Goal: Information Seeking & Learning: Learn about a topic

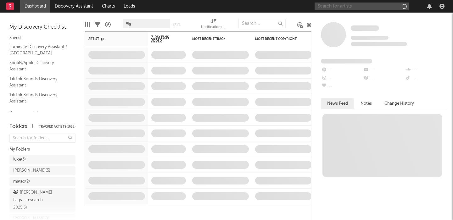
click at [362, 8] on input "text" at bounding box center [362, 7] width 94 height 8
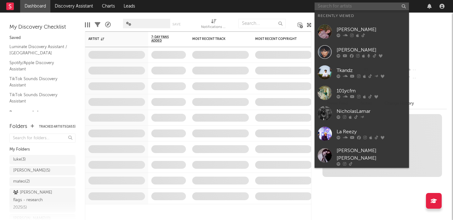
paste input "FONTINE"
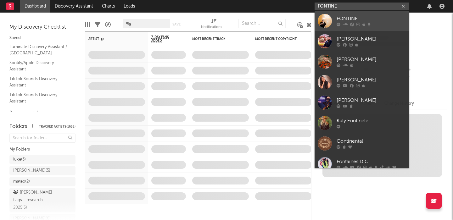
type input "FONTINE"
click at [362, 15] on div "FONTINE" at bounding box center [371, 19] width 69 height 8
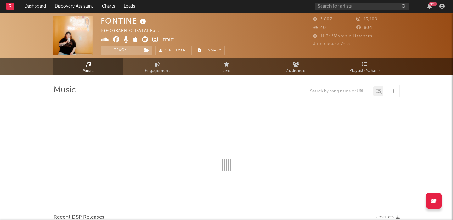
select select "1w"
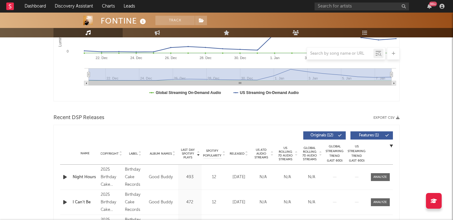
scroll to position [231, 0]
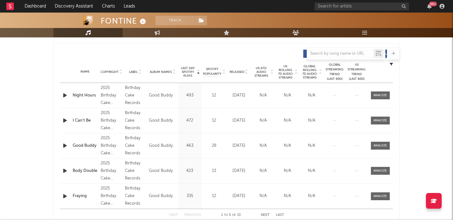
click at [282, 71] on span "US Rolling 7D Audio Streams" at bounding box center [285, 71] width 17 height 15
click at [67, 120] on icon "button" at bounding box center [65, 121] width 7 height 8
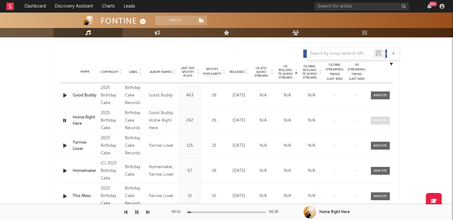
click at [376, 122] on div at bounding box center [380, 120] width 14 height 5
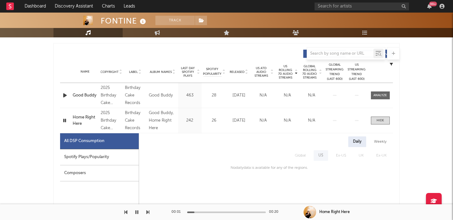
click at [107, 153] on div "Spotify Plays/Popularity" at bounding box center [99, 157] width 79 height 16
select select "1w"
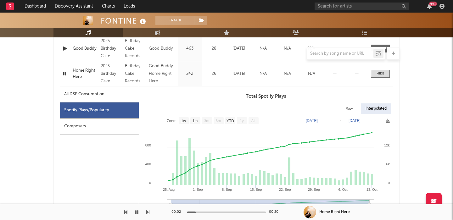
scroll to position [283, 0]
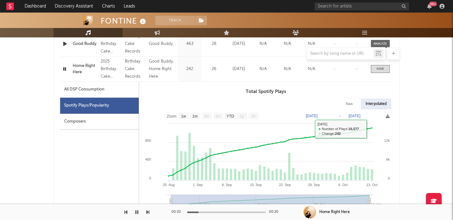
click at [351, 105] on div "Raw" at bounding box center [349, 104] width 17 height 11
select select "1w"
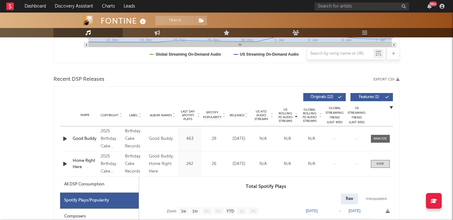
scroll to position [182, 0]
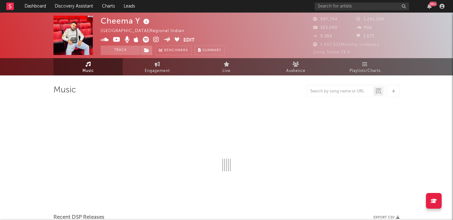
select select "6m"
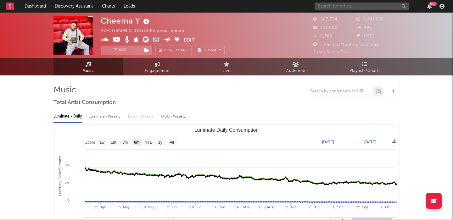
click at [351, 5] on input "text" at bounding box center [362, 7] width 94 height 8
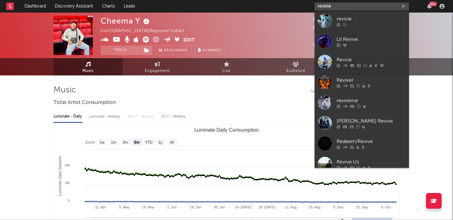
type input "revivle"
click at [354, 14] on link "revivle" at bounding box center [362, 21] width 94 height 20
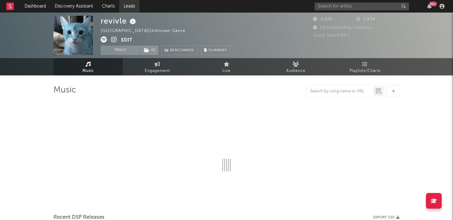
select select "6m"
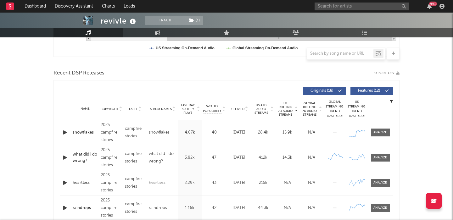
scroll to position [201, 0]
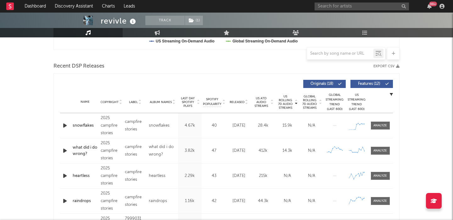
click at [64, 125] on icon "button" at bounding box center [65, 126] width 7 height 8
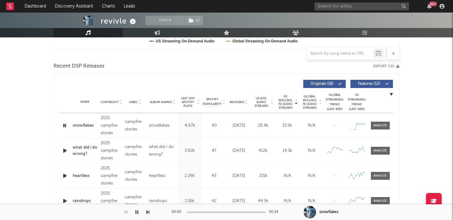
scroll to position [0, 0]
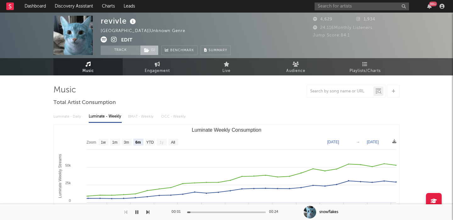
click at [147, 54] on span "( 1 )" at bounding box center [149, 50] width 19 height 9
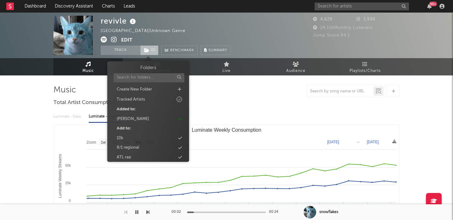
click at [147, 54] on span "( 1 )" at bounding box center [149, 50] width 19 height 9
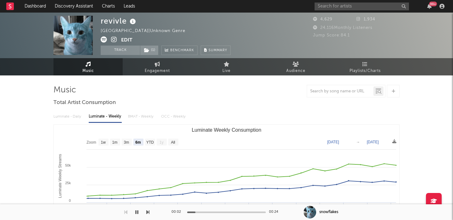
click at [109, 18] on div "revivle" at bounding box center [119, 21] width 37 height 10
copy div "revivle"
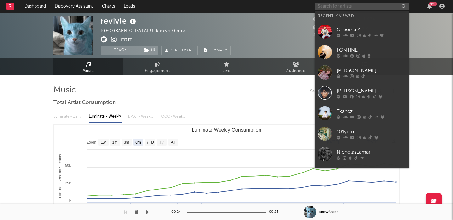
click at [334, 8] on input "text" at bounding box center [362, 7] width 94 height 8
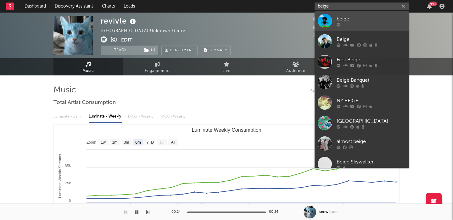
type input "beige"
click at [375, 23] on div at bounding box center [371, 25] width 69 height 4
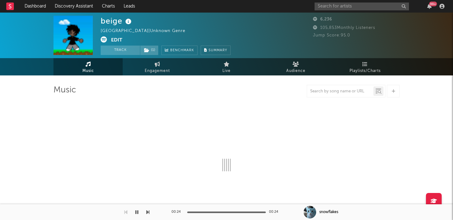
select select "1w"
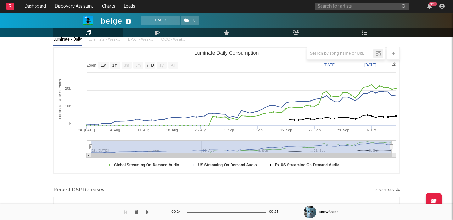
scroll to position [203, 0]
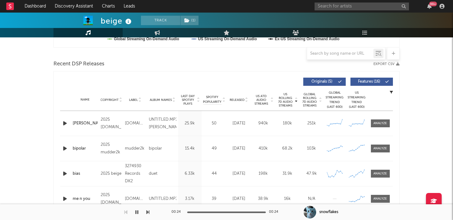
click at [64, 124] on icon "button" at bounding box center [65, 124] width 7 height 8
click at [382, 123] on div at bounding box center [380, 123] width 14 height 5
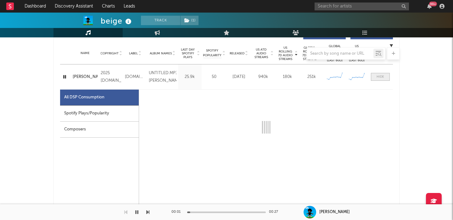
scroll to position [250, 0]
select select "1w"
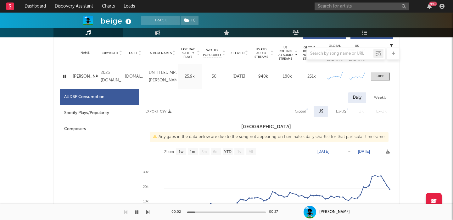
click at [307, 113] on div "Global" at bounding box center [300, 111] width 20 height 11
select select "1w"
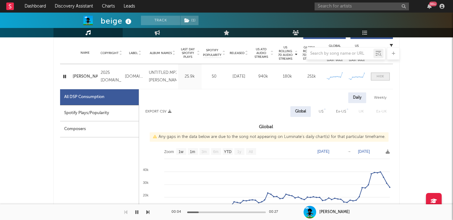
click at [380, 75] on div at bounding box center [381, 76] width 8 height 5
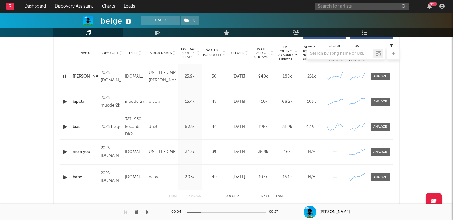
click at [378, 97] on div "Name bipolar Copyright 2025 mudder2k Label mudder2k Album Names bipolar Compose…" at bounding box center [226, 101] width 333 height 25
click at [378, 105] on span at bounding box center [380, 102] width 19 height 8
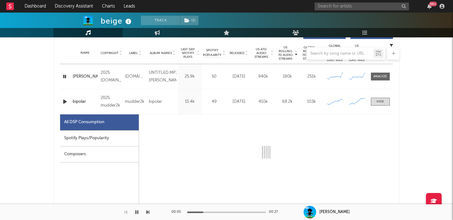
select select "1w"
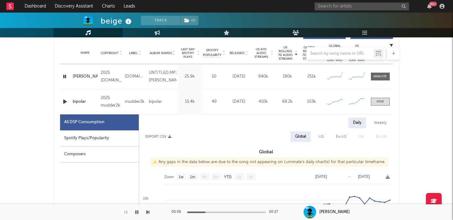
click at [65, 102] on icon "button" at bounding box center [65, 102] width 7 height 8
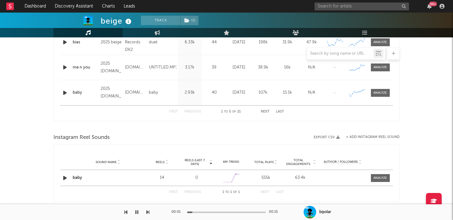
scroll to position [645, 0]
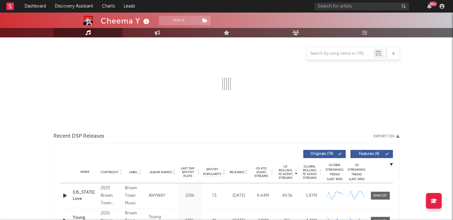
scroll to position [82, 0]
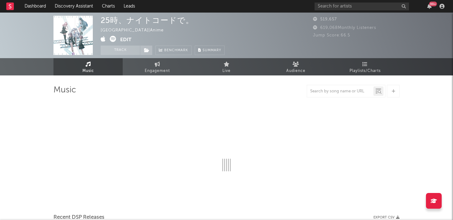
select select "6m"
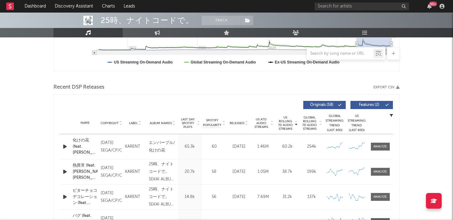
scroll to position [192, 0]
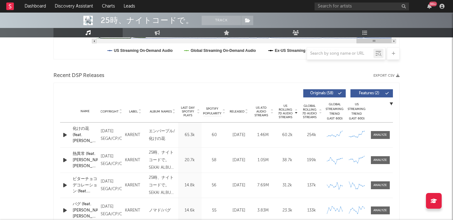
click at [66, 136] on icon "button" at bounding box center [65, 135] width 7 height 8
click at [64, 135] on icon "button" at bounding box center [65, 135] width 7 height 8
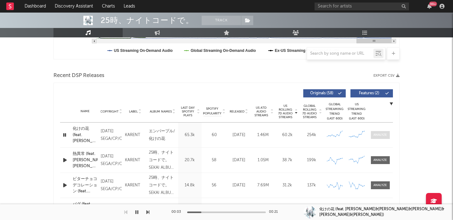
click at [376, 132] on span at bounding box center [380, 135] width 19 height 8
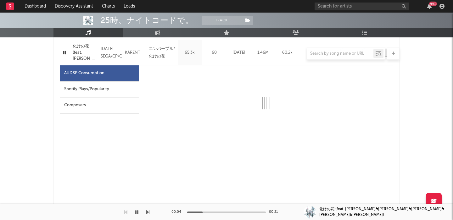
scroll to position [276, 0]
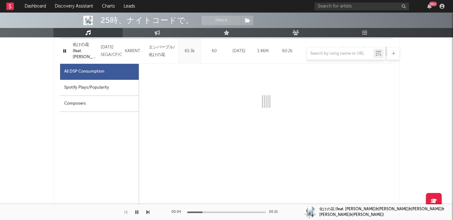
select select "6m"
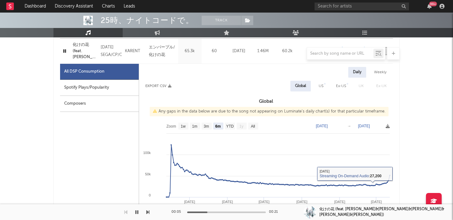
click at [318, 81] on div "US" at bounding box center [321, 86] width 14 height 11
select select "6m"
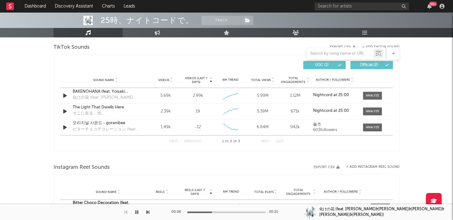
scroll to position [735, 0]
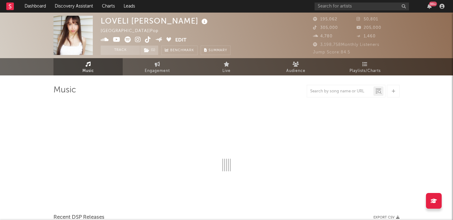
select select "6m"
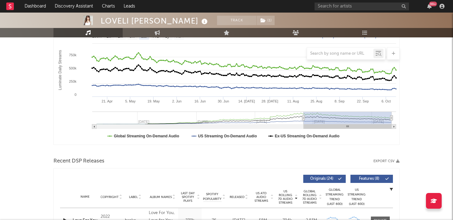
scroll to position [202, 0]
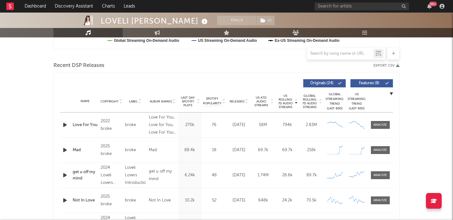
click at [65, 150] on icon "button" at bounding box center [65, 150] width 7 height 8
click at [370, 149] on div at bounding box center [379, 150] width 20 height 8
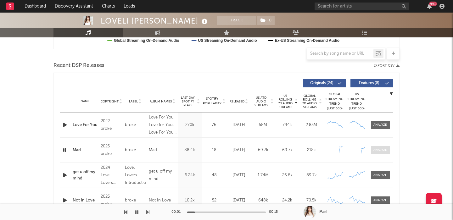
click at [377, 149] on div at bounding box center [380, 150] width 14 height 5
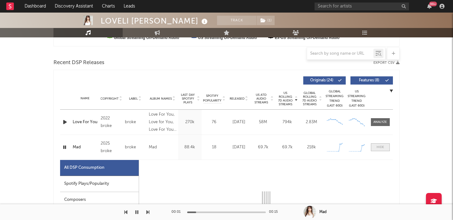
select select "1w"
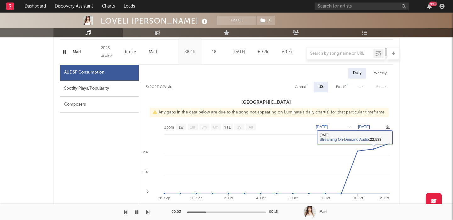
click at [301, 89] on div "Global" at bounding box center [300, 87] width 11 height 8
select select "1w"
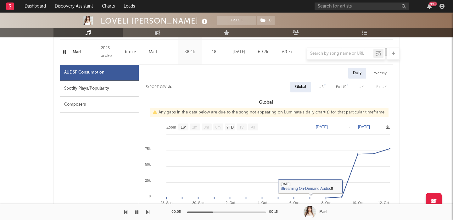
click at [112, 87] on div "Spotify Plays/Popularity" at bounding box center [99, 89] width 79 height 16
select select "1w"
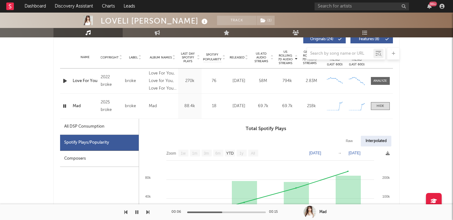
scroll to position [206, 0]
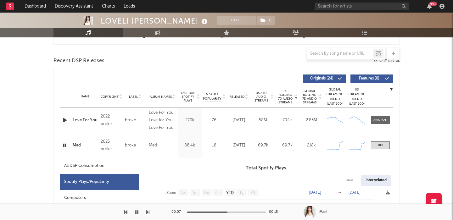
click at [377, 74] on div "US Rolling 7D Audio Streams Copyright Label Album Names Last Day Spotify Plays …" at bounding box center [226, 78] width 333 height 14
click at [378, 80] on span "Features ( 8 )" at bounding box center [369, 79] width 29 height 4
click at [242, 95] on span "Released" at bounding box center [237, 97] width 15 height 4
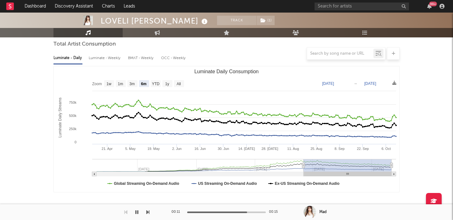
scroll to position [0, 0]
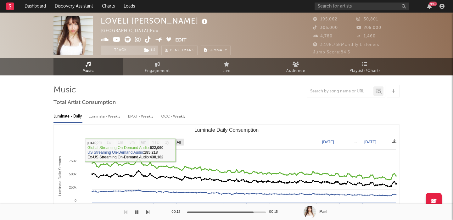
click at [176, 143] on g "All" at bounding box center [179, 142] width 10 height 7
select select "All"
type input "[DATE]"
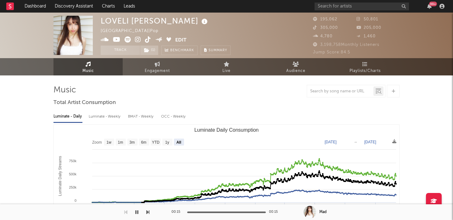
click at [127, 39] on icon at bounding box center [128, 39] width 6 height 6
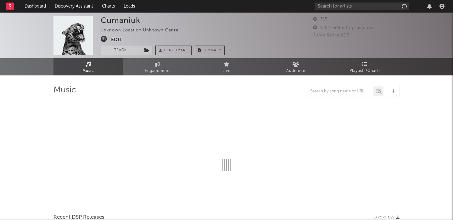
select select "1w"
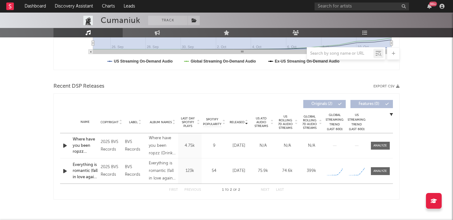
scroll to position [190, 0]
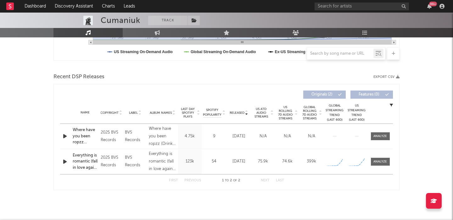
click at [65, 161] on icon "button" at bounding box center [65, 162] width 7 height 8
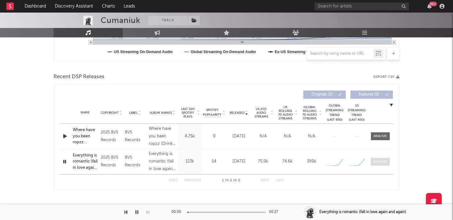
click at [378, 160] on div at bounding box center [380, 161] width 14 height 5
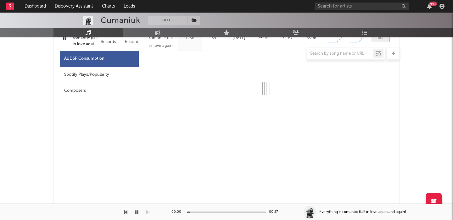
select select "1w"
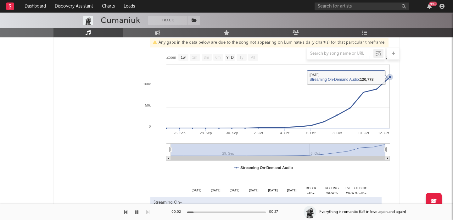
scroll to position [438, 0]
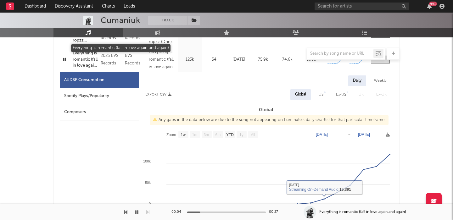
click at [84, 58] on div at bounding box center [226, 53] width 346 height 13
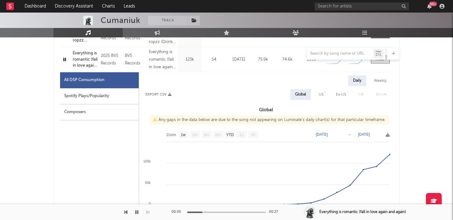
scroll to position [277, 0]
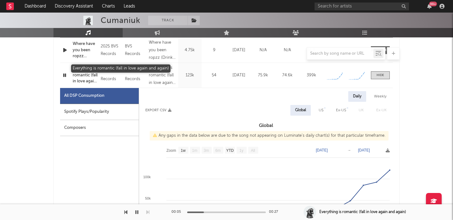
click at [84, 76] on div "Everything is romantic (fall in love again and again)" at bounding box center [85, 75] width 25 height 19
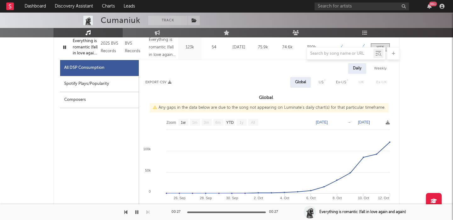
scroll to position [292, 0]
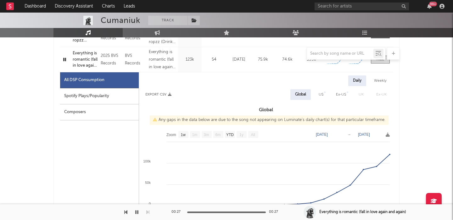
click at [98, 97] on div "Spotify Plays/Popularity" at bounding box center [99, 96] width 79 height 16
select select "1w"
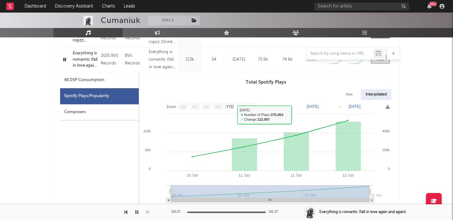
click at [345, 95] on div "Raw" at bounding box center [349, 94] width 17 height 11
select select "1w"
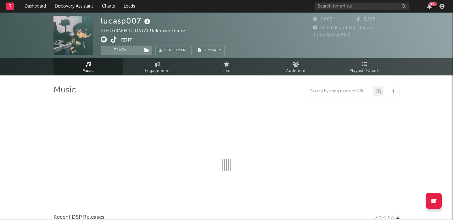
select select "1w"
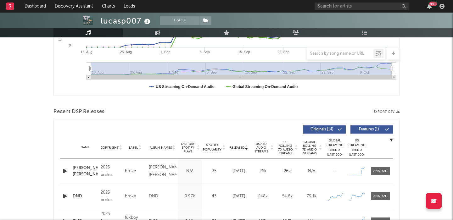
scroll to position [195, 0]
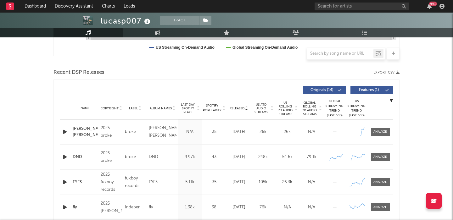
click at [68, 133] on icon "button" at bounding box center [65, 132] width 7 height 8
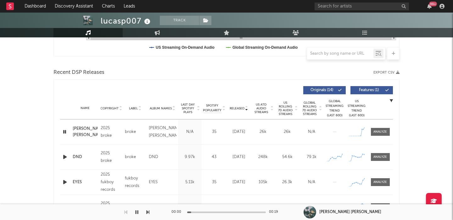
click at [360, 91] on span "Features ( 1 )" at bounding box center [369, 90] width 29 height 4
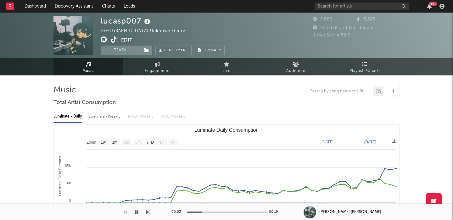
click at [114, 39] on icon at bounding box center [114, 39] width 6 height 6
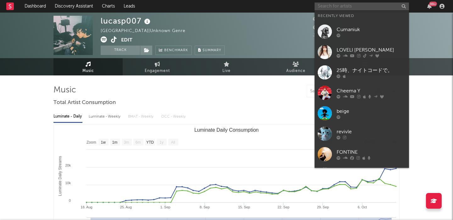
click at [324, 5] on input "text" at bounding box center [362, 7] width 94 height 8
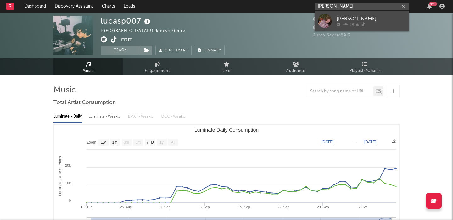
type input "annabelle dinda"
click at [354, 20] on div "Annabelle Dinda" at bounding box center [371, 19] width 69 height 8
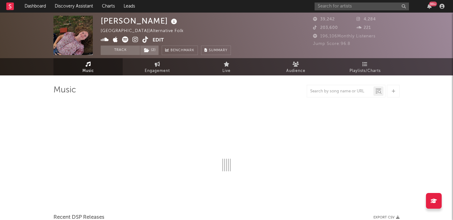
select select "1w"
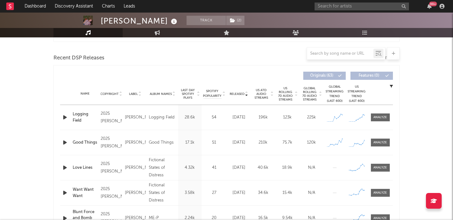
scroll to position [202, 0]
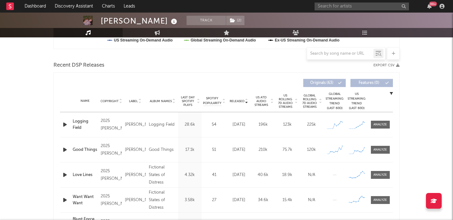
click at [283, 103] on span "US Rolling 7D Audio Streams" at bounding box center [285, 101] width 17 height 15
click at [377, 126] on div at bounding box center [380, 124] width 14 height 5
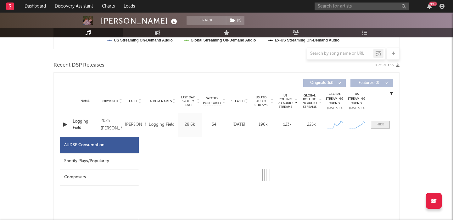
select select "1w"
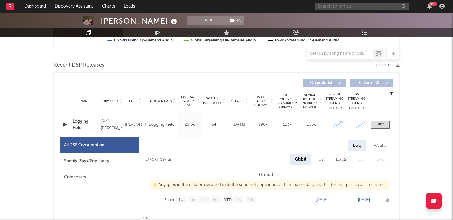
click at [320, 6] on input "text" at bounding box center [362, 7] width 94 height 8
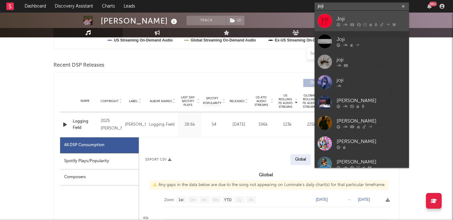
type input "joji"
click at [383, 22] on div "Joji" at bounding box center [371, 19] width 69 height 8
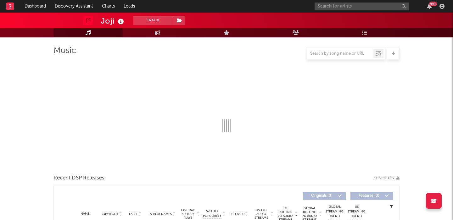
scroll to position [83, 0]
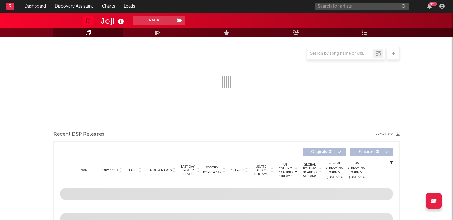
select select "6m"
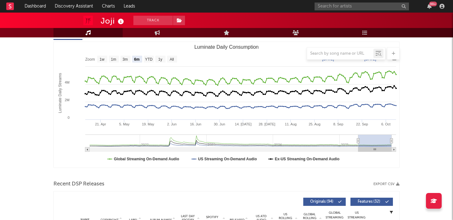
scroll to position [182, 0]
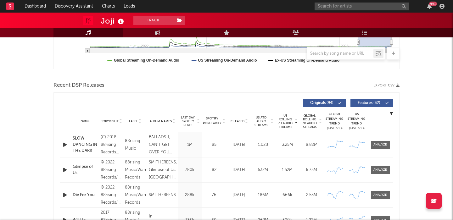
click at [237, 121] on span "Released" at bounding box center [237, 122] width 15 height 4
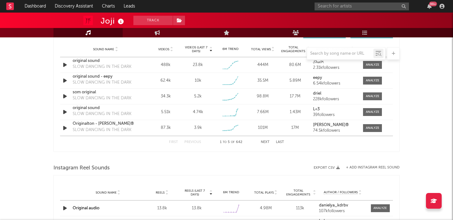
scroll to position [437, 0]
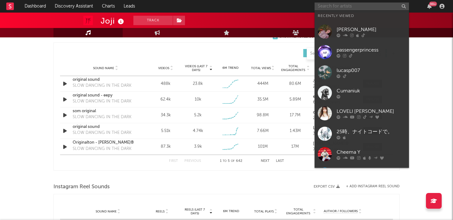
click at [338, 6] on input "text" at bounding box center [362, 7] width 94 height 8
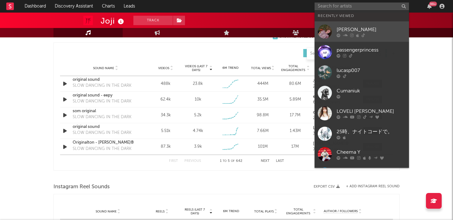
click at [349, 29] on div "[PERSON_NAME]" at bounding box center [371, 30] width 69 height 8
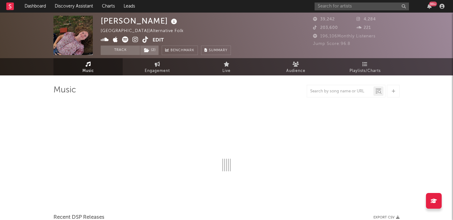
select select "1w"
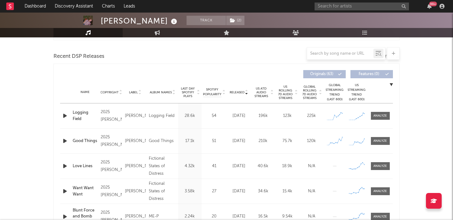
scroll to position [201, 0]
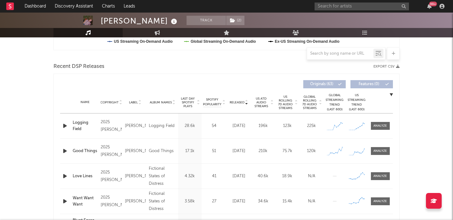
click at [285, 102] on span "US Rolling 7D Audio Streams" at bounding box center [285, 102] width 17 height 15
click at [382, 126] on div at bounding box center [380, 126] width 14 height 5
select select "1w"
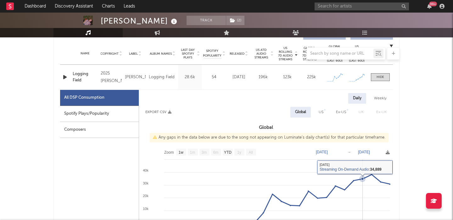
scroll to position [246, 0]
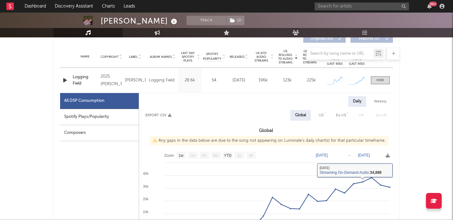
click at [321, 115] on div "US" at bounding box center [321, 116] width 5 height 8
select select "1w"
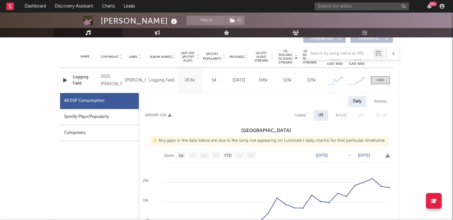
click at [101, 118] on div "Spotify Plays/Popularity" at bounding box center [99, 117] width 79 height 16
select select "1w"
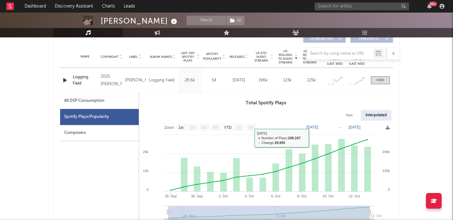
click at [360, 113] on div "Raw Interpolated" at bounding box center [266, 115] width 254 height 11
click at [345, 114] on div "Raw" at bounding box center [349, 115] width 17 height 11
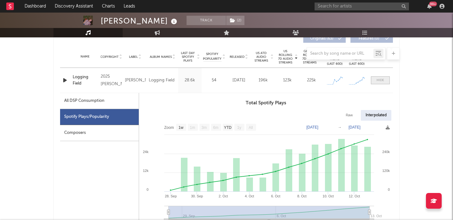
select select "1w"
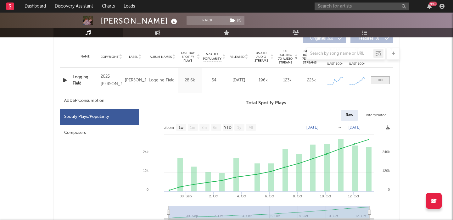
click at [382, 78] on div at bounding box center [381, 80] width 8 height 5
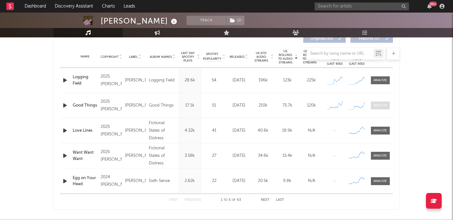
click at [378, 104] on div at bounding box center [380, 105] width 14 height 5
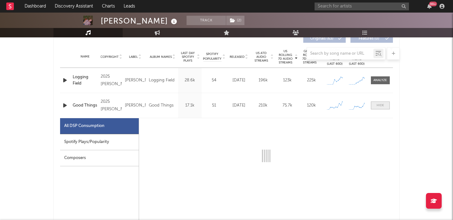
scroll to position [287, 0]
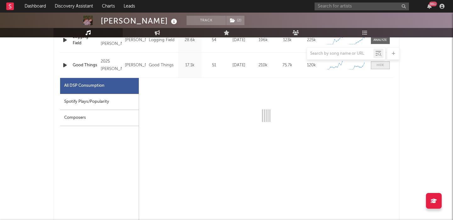
select select "1w"
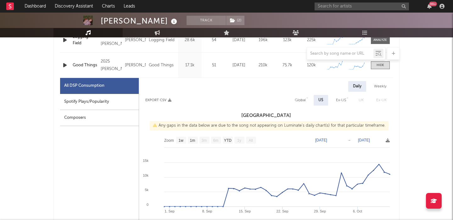
click at [118, 105] on div "Spotify Plays/Popularity" at bounding box center [99, 102] width 79 height 16
select select "1w"
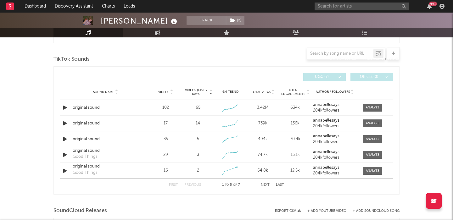
scroll to position [728, 0]
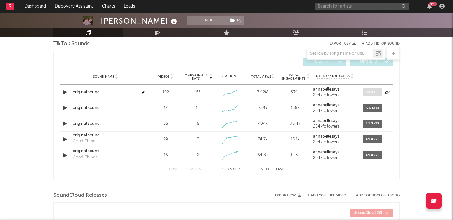
click at [372, 94] on span at bounding box center [372, 92] width 19 height 8
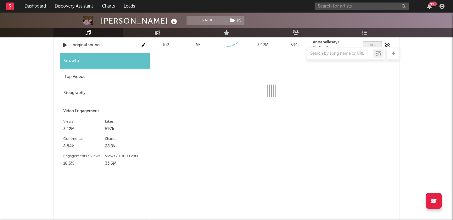
select select "1w"
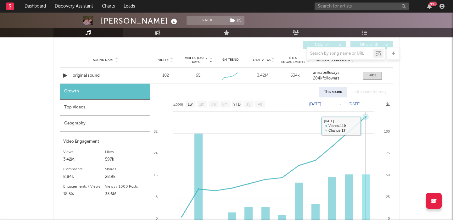
scroll to position [743, 0]
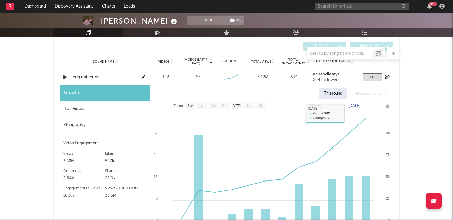
click at [85, 75] on div "original sound" at bounding box center [106, 77] width 66 height 6
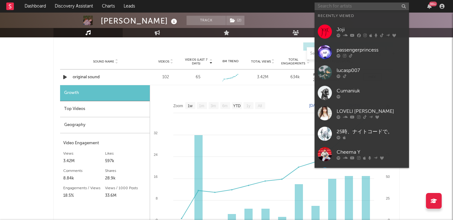
click at [339, 5] on input "text" at bounding box center [362, 7] width 94 height 8
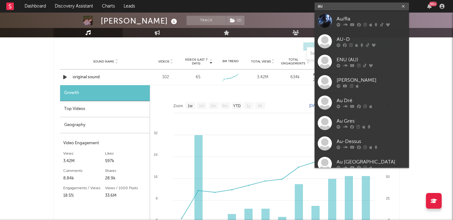
type input "a"
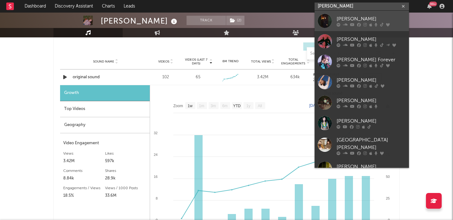
type input "frances"
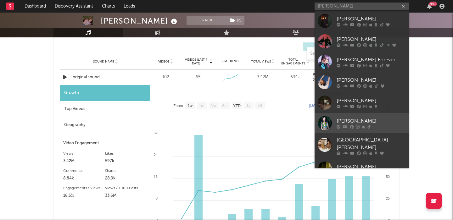
click at [380, 126] on div at bounding box center [371, 127] width 69 height 4
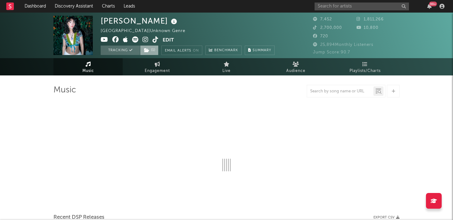
select select "1w"
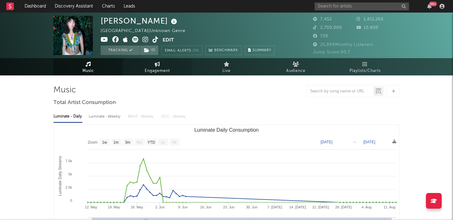
click at [155, 66] on icon at bounding box center [157, 64] width 5 height 5
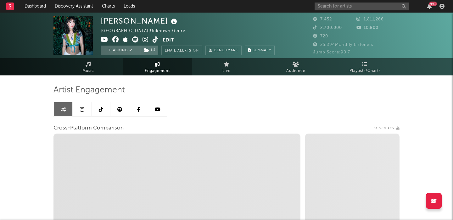
select select "1w"
click at [87, 108] on link at bounding box center [82, 109] width 19 height 14
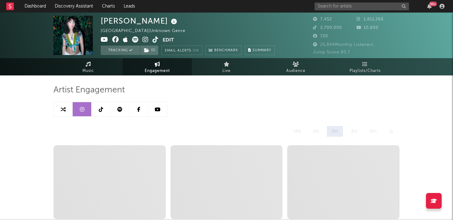
click at [61, 109] on icon at bounding box center [63, 109] width 5 height 5
select select "1m"
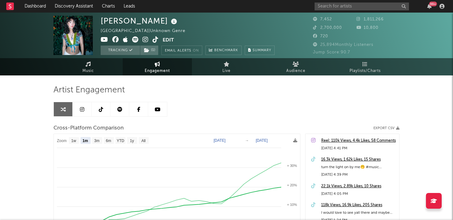
click at [84, 111] on link at bounding box center [82, 109] width 19 height 14
select select "1w"
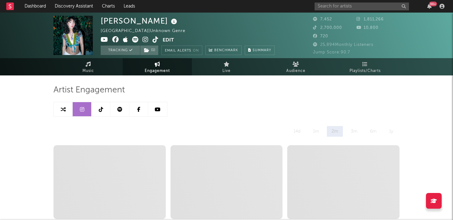
click at [144, 40] on icon at bounding box center [145, 39] width 6 height 6
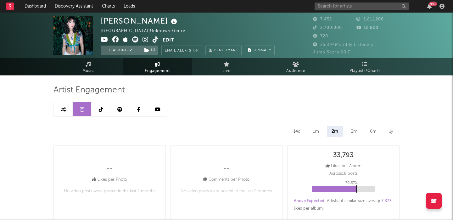
click at [66, 106] on link at bounding box center [63, 109] width 19 height 14
select select "1m"
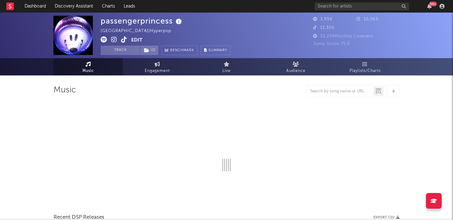
select select "1w"
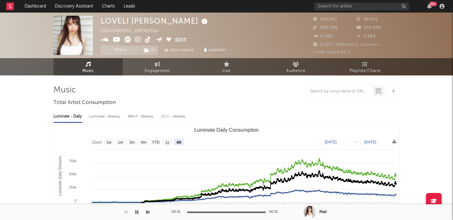
select select "All"
select select "1w"
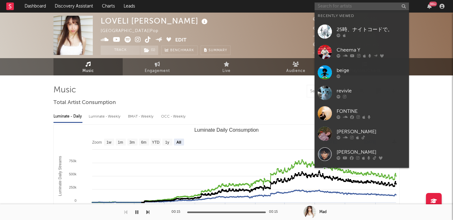
click at [346, 8] on input "text" at bounding box center [362, 7] width 94 height 8
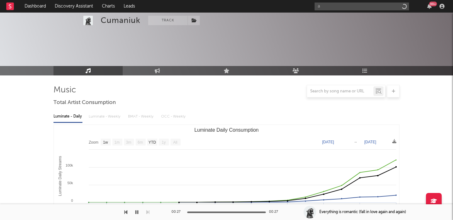
select select "1w"
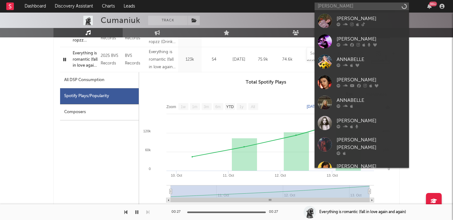
type input "[PERSON_NAME]"
click at [345, 16] on div "[PERSON_NAME]" at bounding box center [371, 19] width 69 height 8
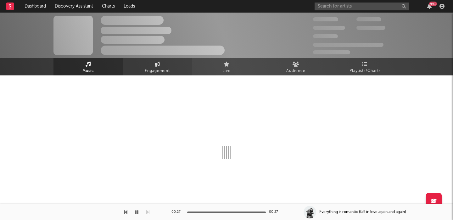
click at [151, 69] on span "Engagement" at bounding box center [157, 71] width 25 height 8
select select "1w"
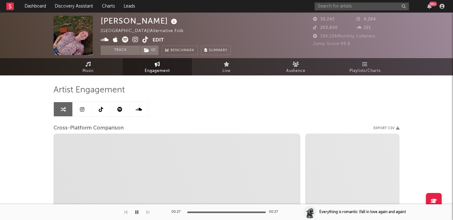
click at [127, 106] on link at bounding box center [119, 109] width 19 height 14
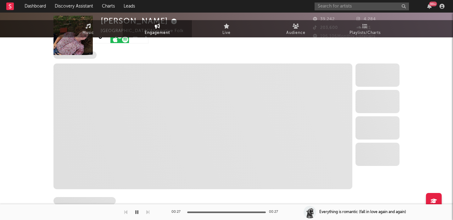
scroll to position [84, 0]
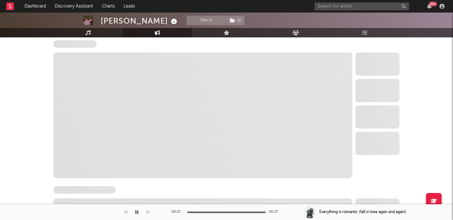
select select "6m"
select select "1w"
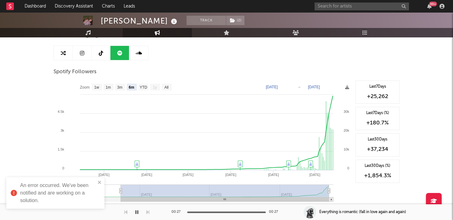
scroll to position [48, 0]
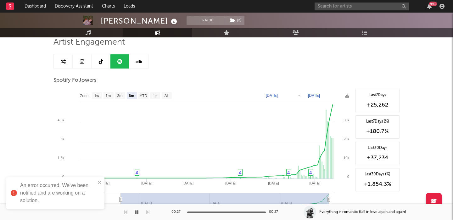
click at [65, 64] on link at bounding box center [63, 61] width 19 height 14
select select "1w"
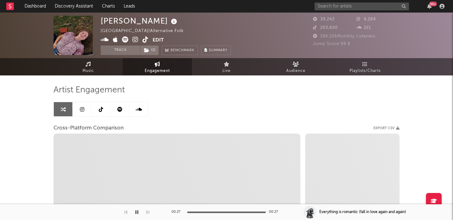
click at [83, 109] on icon at bounding box center [82, 109] width 4 height 5
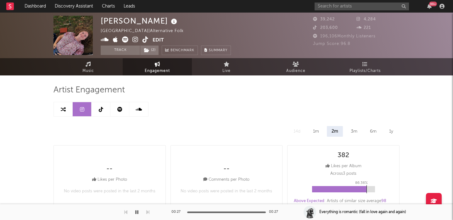
click at [64, 111] on icon at bounding box center [63, 109] width 5 height 5
select select "1w"
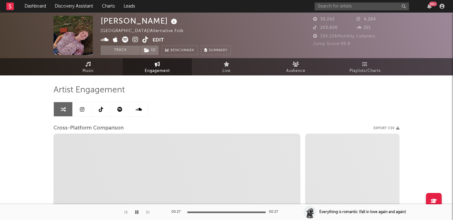
click at [83, 108] on icon at bounding box center [82, 109] width 4 height 5
select select "1w"
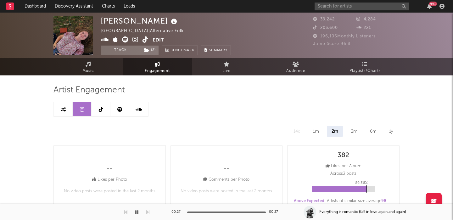
click at [135, 40] on icon at bounding box center [135, 39] width 6 height 6
